Goal: Navigation & Orientation: Find specific page/section

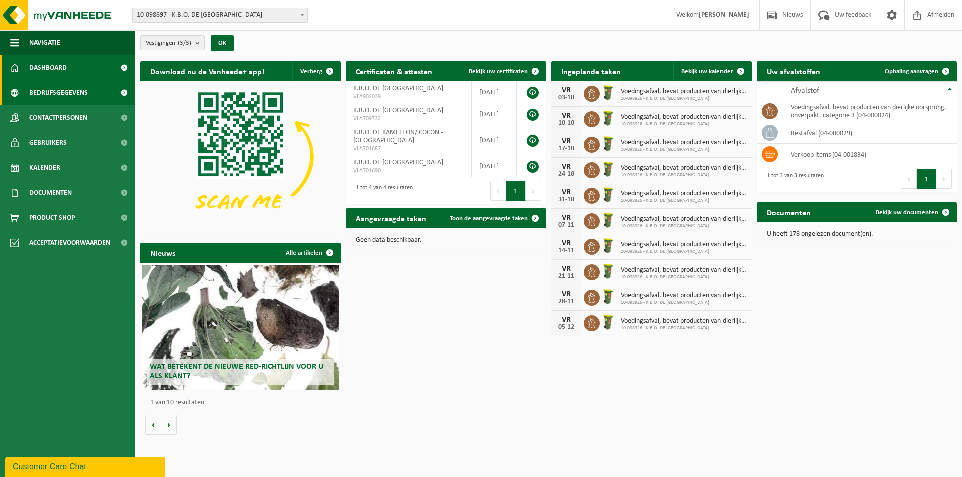
click at [45, 92] on span "Bedrijfsgegevens" at bounding box center [58, 92] width 59 height 25
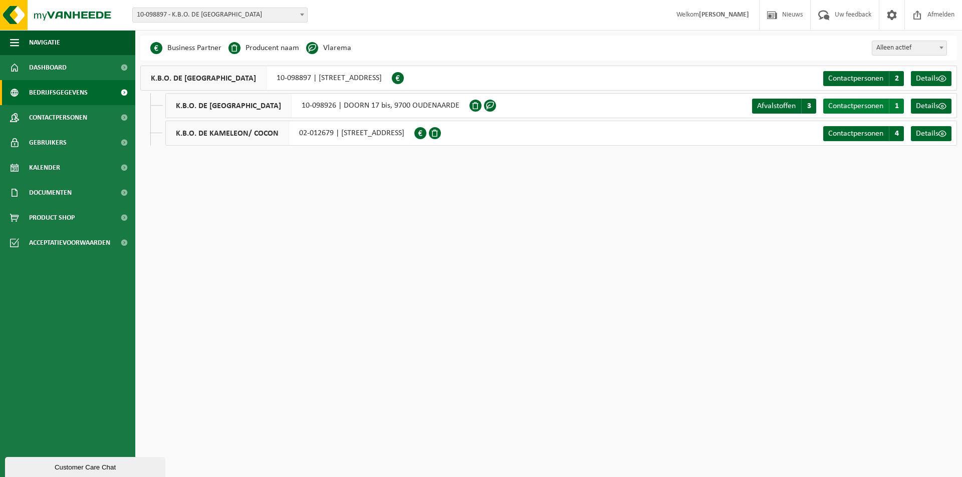
click at [850, 105] on span "Contactpersonen" at bounding box center [855, 106] width 55 height 8
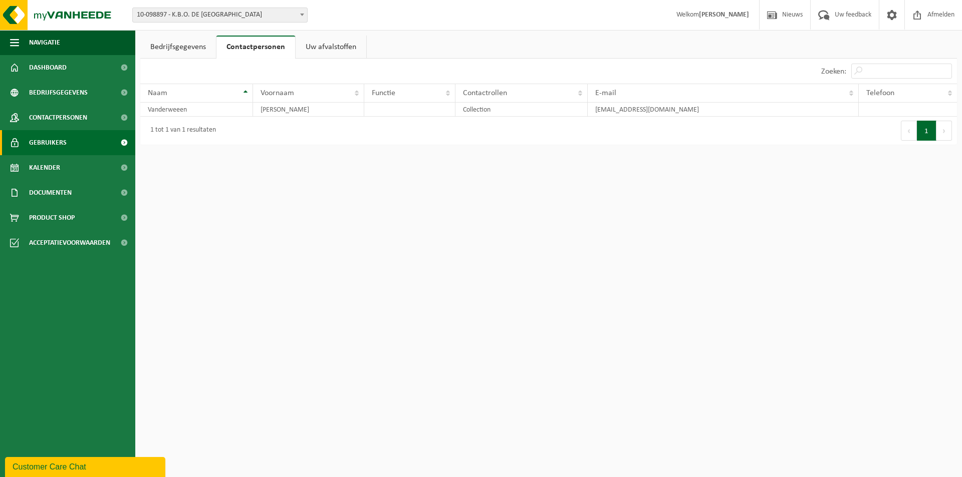
click at [61, 144] on span "Gebruikers" at bounding box center [48, 142] width 38 height 25
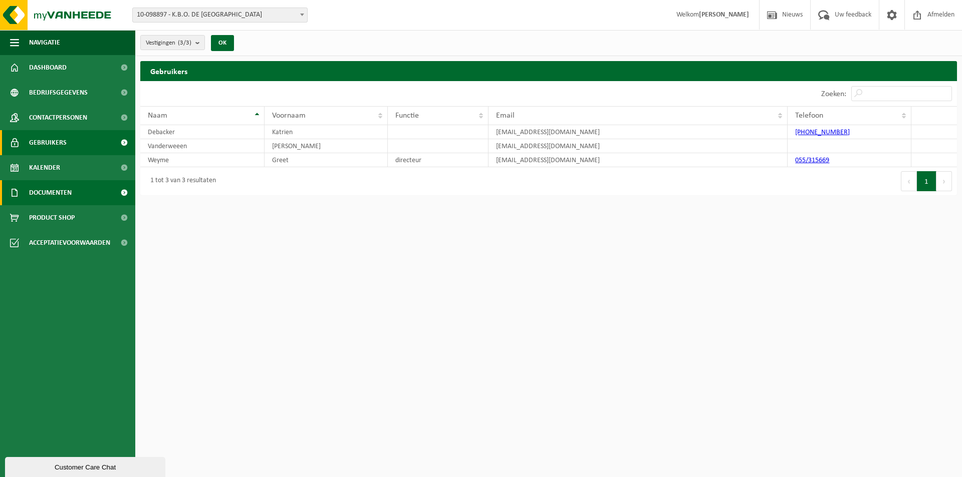
click at [54, 193] on span "Documenten" at bounding box center [50, 192] width 43 height 25
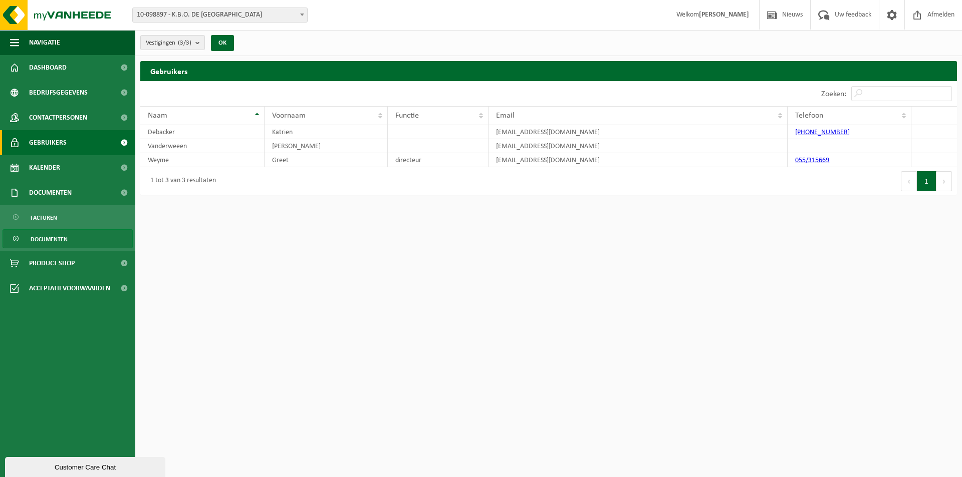
click at [48, 241] on span "Documenten" at bounding box center [49, 239] width 37 height 19
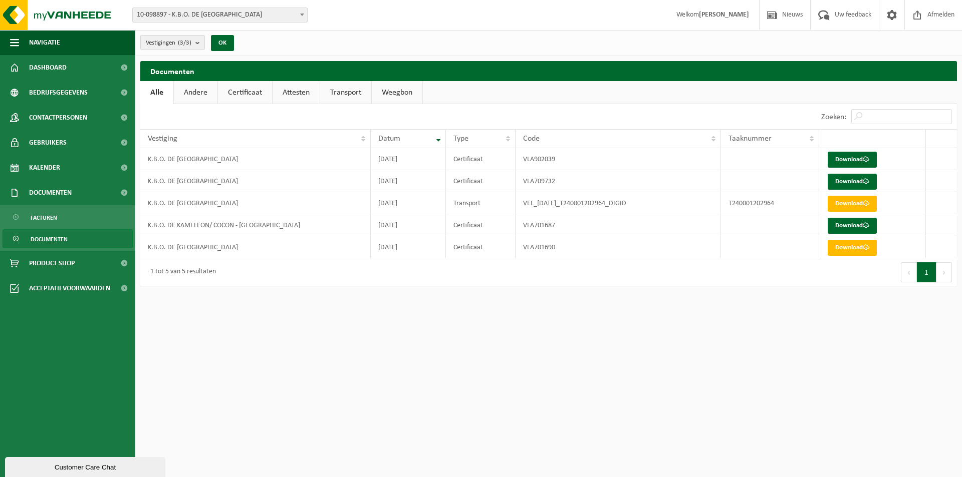
click at [299, 322] on html "Vestiging: 10-098897 - K.B.O. DE KAMELEON - OUDENAARDE 10-098926 - K.B.O. DE KA…" at bounding box center [481, 238] width 962 height 477
click at [56, 72] on span "Dashboard" at bounding box center [48, 67] width 38 height 25
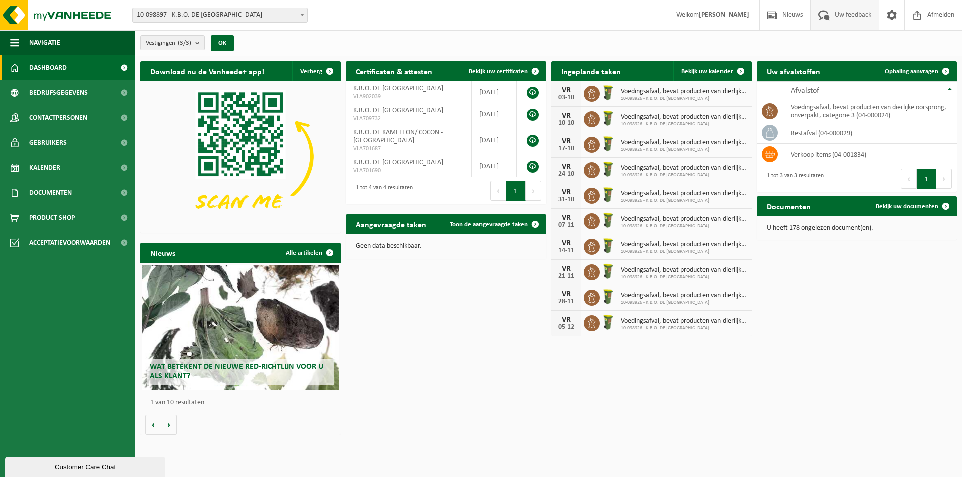
click at [833, 16] on span "Uw feedback" at bounding box center [853, 15] width 42 height 30
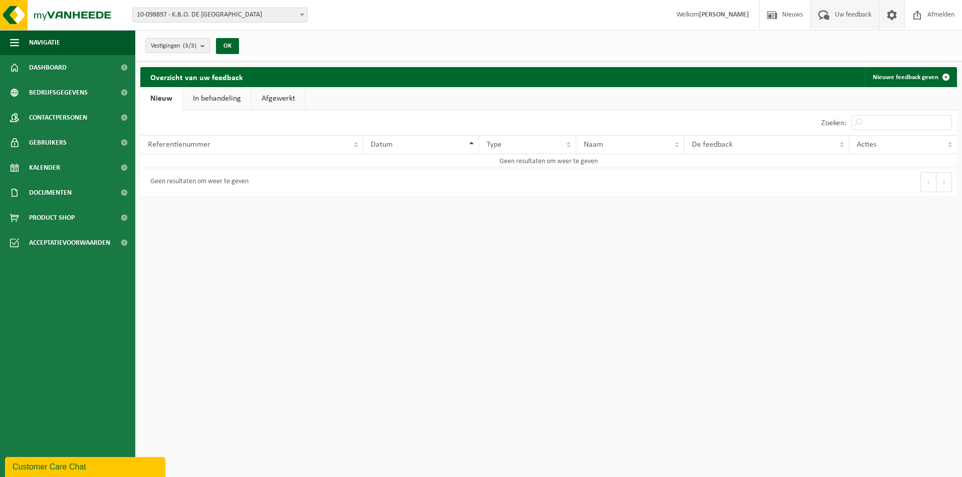
click at [892, 13] on span at bounding box center [891, 15] width 15 height 30
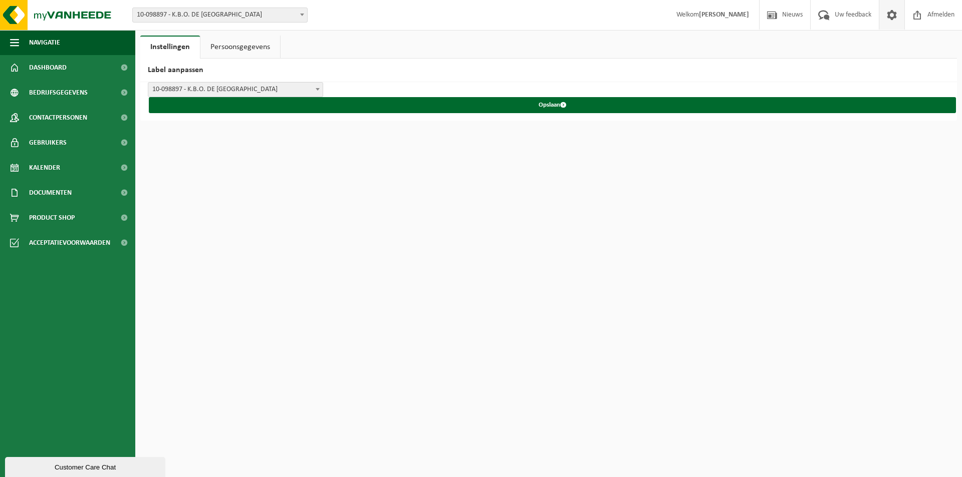
click at [317, 90] on b at bounding box center [318, 89] width 4 height 3
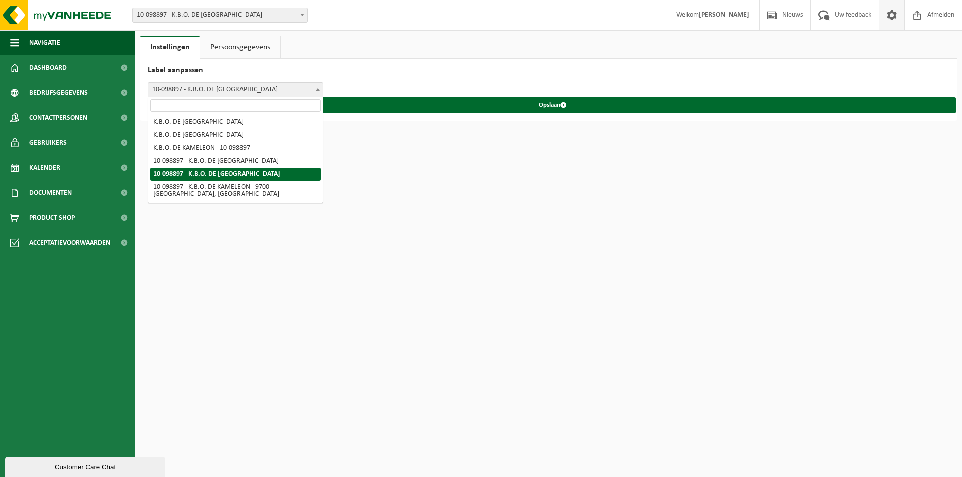
click at [382, 85] on div "K.B.O. DE KAMELEON - OUDENAARDE K.B.O. DE KAMELEON K.B.O. DE KAMELEON - 10-0988…" at bounding box center [548, 101] width 816 height 39
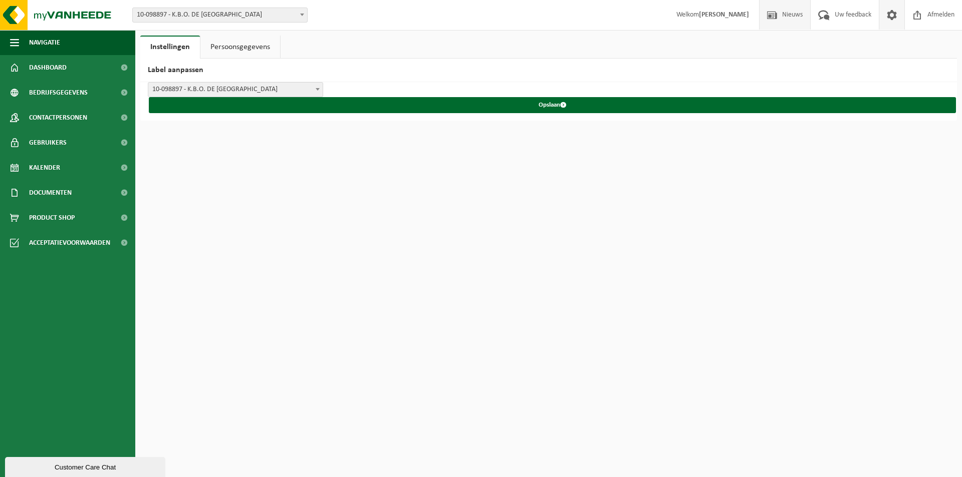
click at [780, 15] on span "Nieuws" at bounding box center [792, 15] width 26 height 30
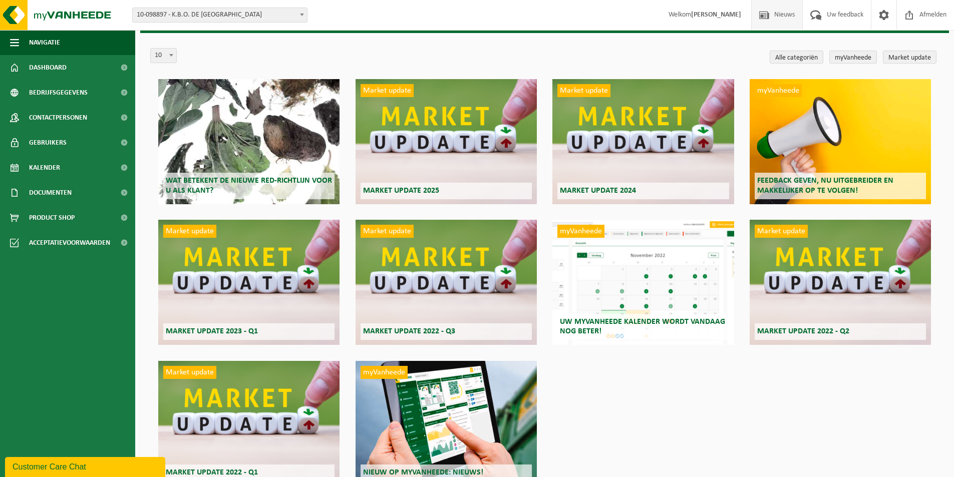
scroll to position [82, 0]
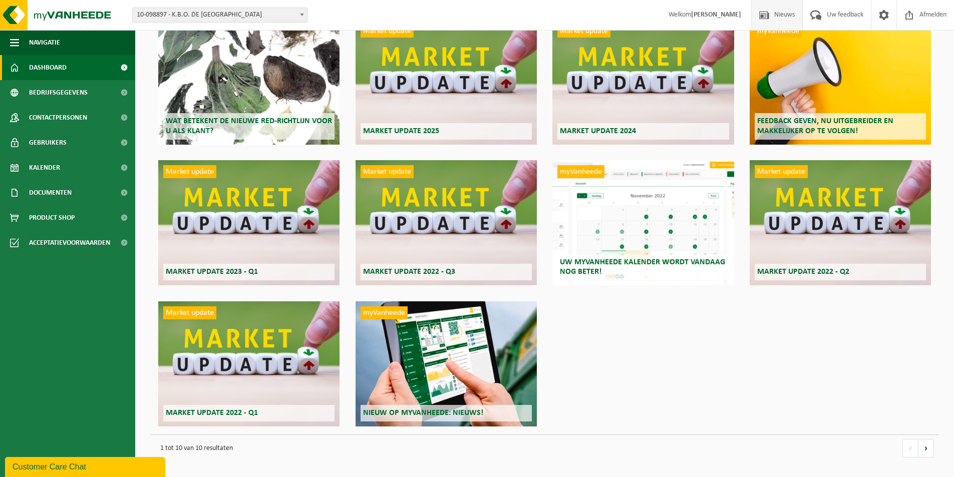
click at [48, 67] on span "Dashboard" at bounding box center [48, 67] width 38 height 25
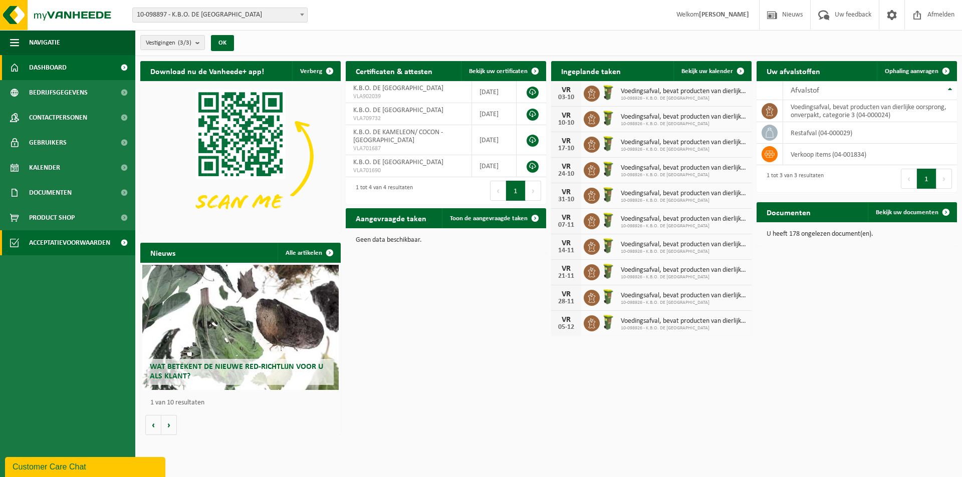
click at [74, 246] on span "Acceptatievoorwaarden" at bounding box center [69, 242] width 81 height 25
